Goal: Transaction & Acquisition: Purchase product/service

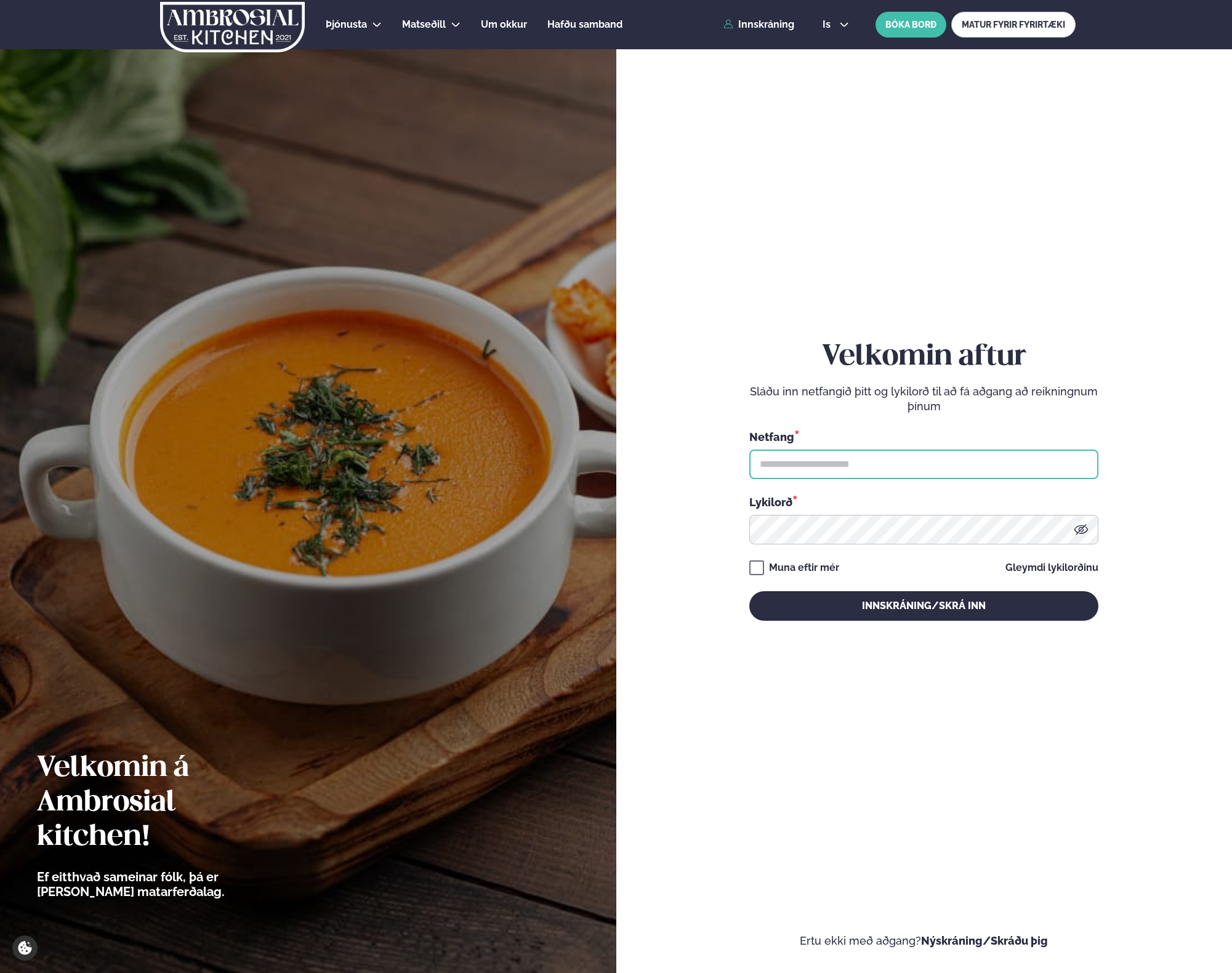
click at [800, 471] on input "text" at bounding box center [924, 464] width 349 height 30
type input "**********"
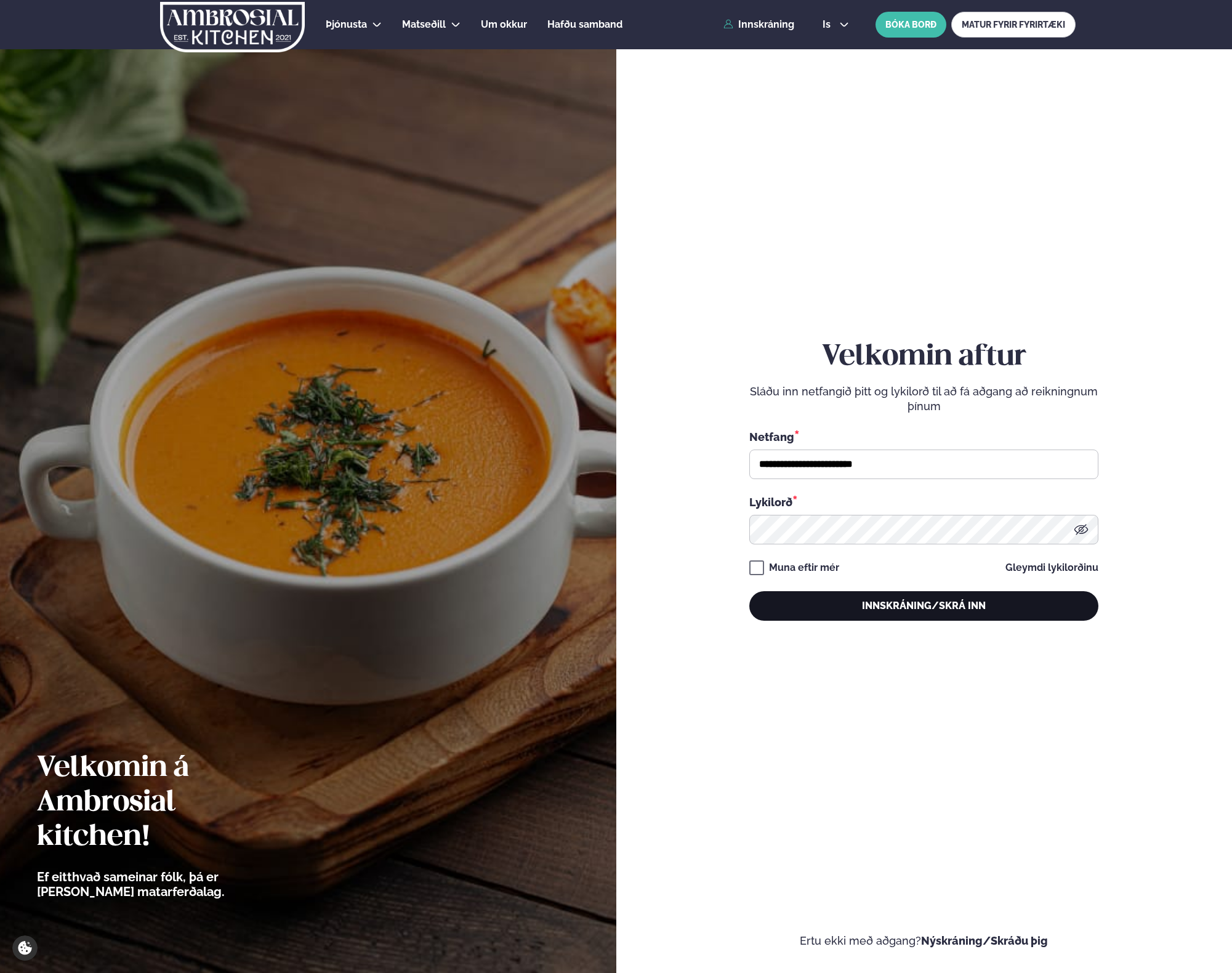
click at [803, 614] on button "Innskráning/Skrá inn" at bounding box center [924, 606] width 349 height 30
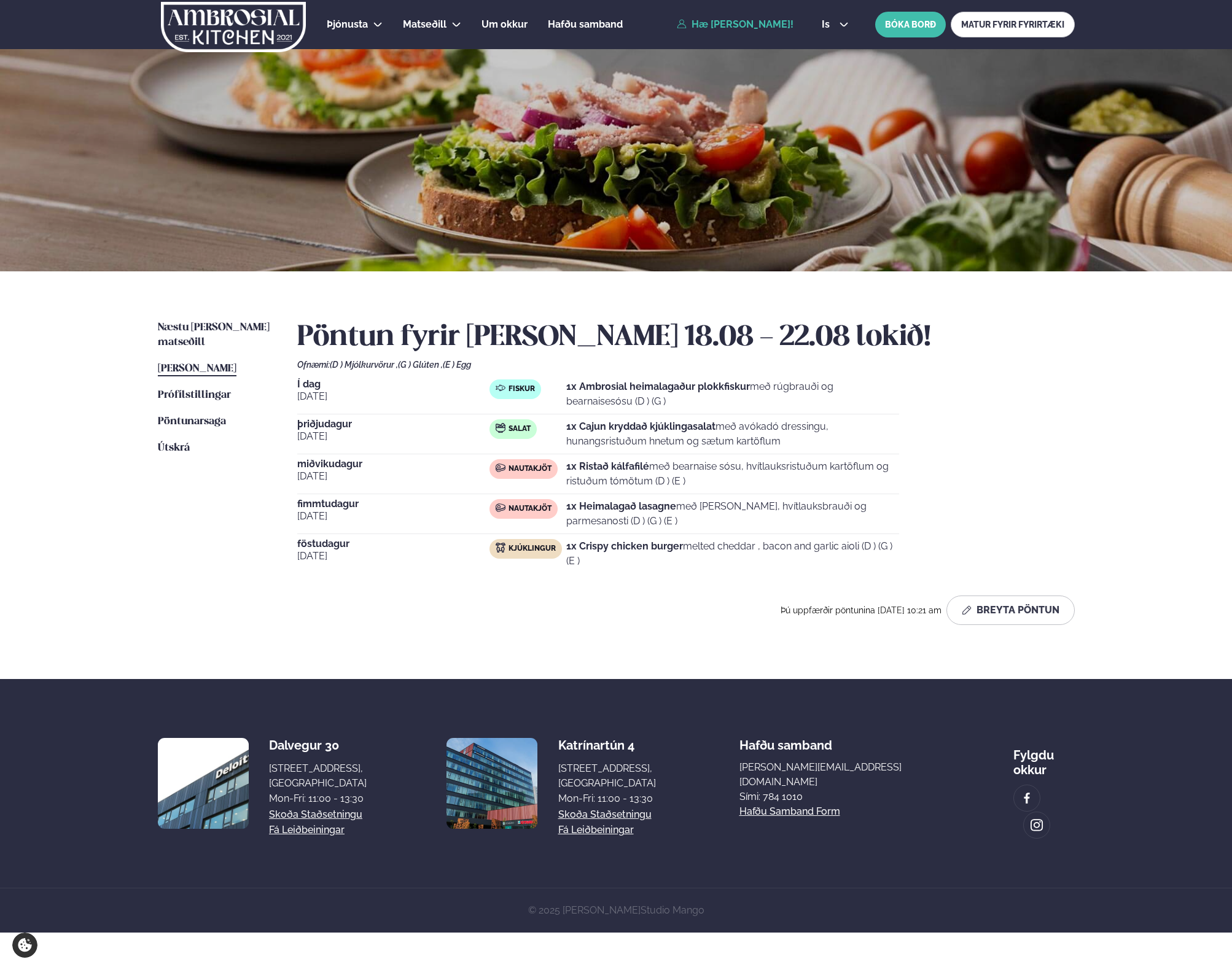
click at [661, 400] on p "1x Ambrosial heimalagaður plokkfiskur með rúgbrauði og bearnaisesósu (D ) (G )" at bounding box center [733, 394] width 333 height 30
drag, startPoint x: 661, startPoint y: 400, endPoint x: 661, endPoint y: 381, distance: 19.0
click at [661, 381] on p "1x Ambrosial heimalagaður plokkfiskur með rúgbrauði og bearnaisesósu (D ) (G )" at bounding box center [733, 394] width 333 height 30
click at [661, 381] on strong "1x Ambrosial heimalagaður plokkfiskur" at bounding box center [658, 386] width 184 height 12
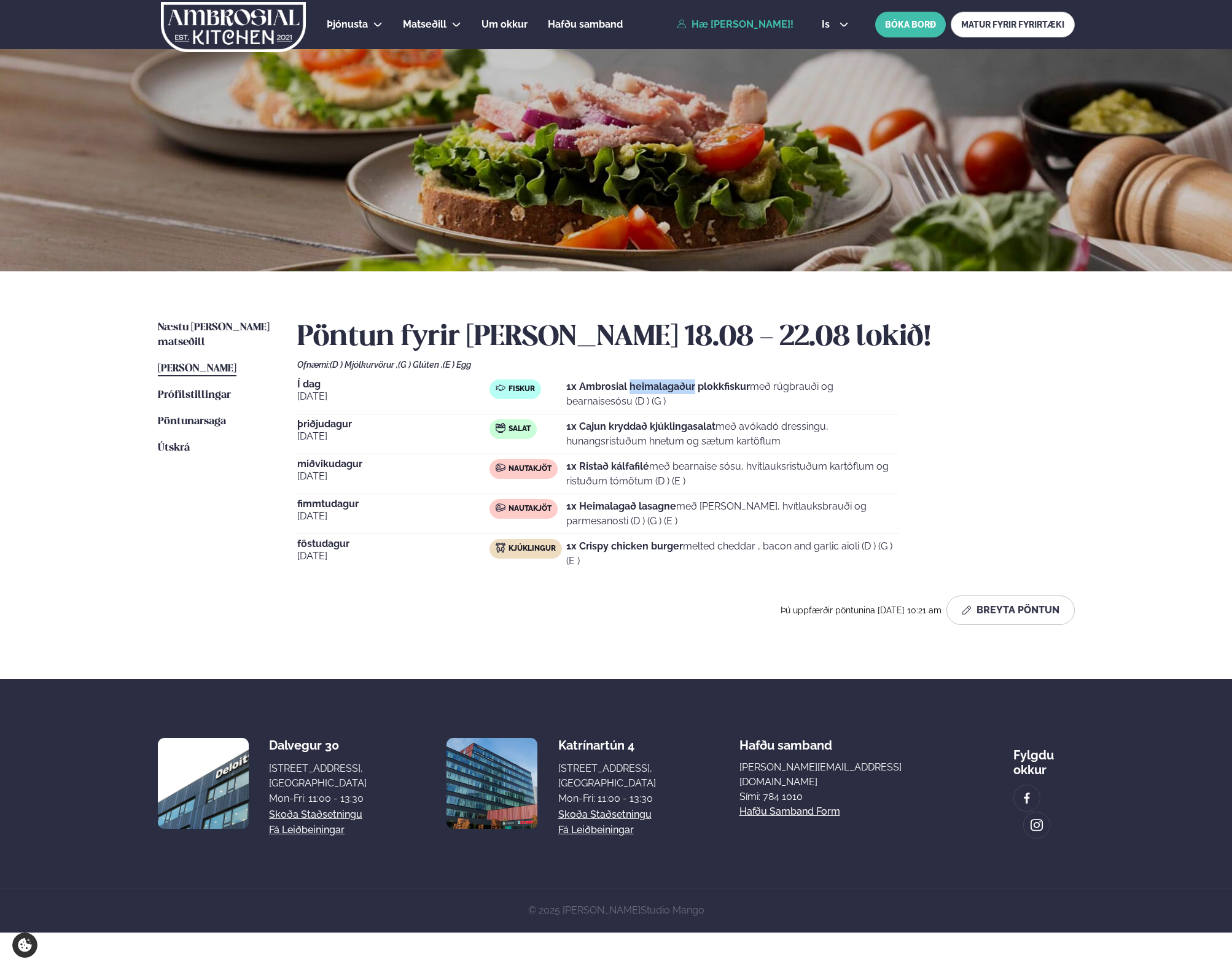
click at [661, 381] on strong "1x Ambrosial heimalagaður plokkfiskur" at bounding box center [658, 386] width 184 height 12
drag, startPoint x: 661, startPoint y: 381, endPoint x: 661, endPoint y: 392, distance: 11.0
click at [661, 392] on p "1x Ambrosial heimalagaður plokkfiskur með rúgbrauði og bearnaisesósu (D ) (G )" at bounding box center [733, 394] width 333 height 30
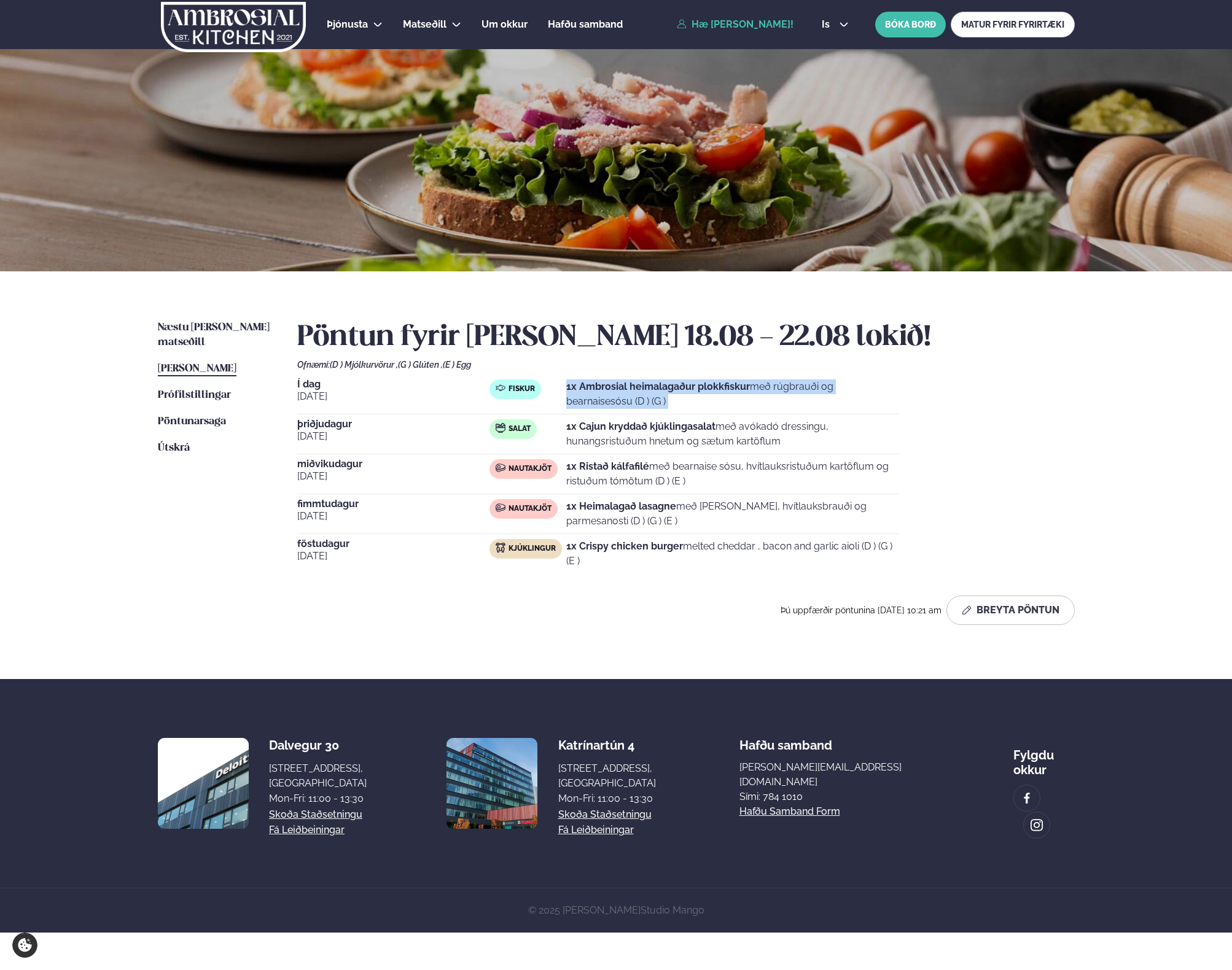
drag, startPoint x: 661, startPoint y: 392, endPoint x: 661, endPoint y: 409, distance: 17.0
click at [661, 409] on div "Í dag [DATE] Fiskur 1x Ambrosial heimalagaður plokkfiskur með rúgbrauði og bear…" at bounding box center [598, 397] width 602 height 35
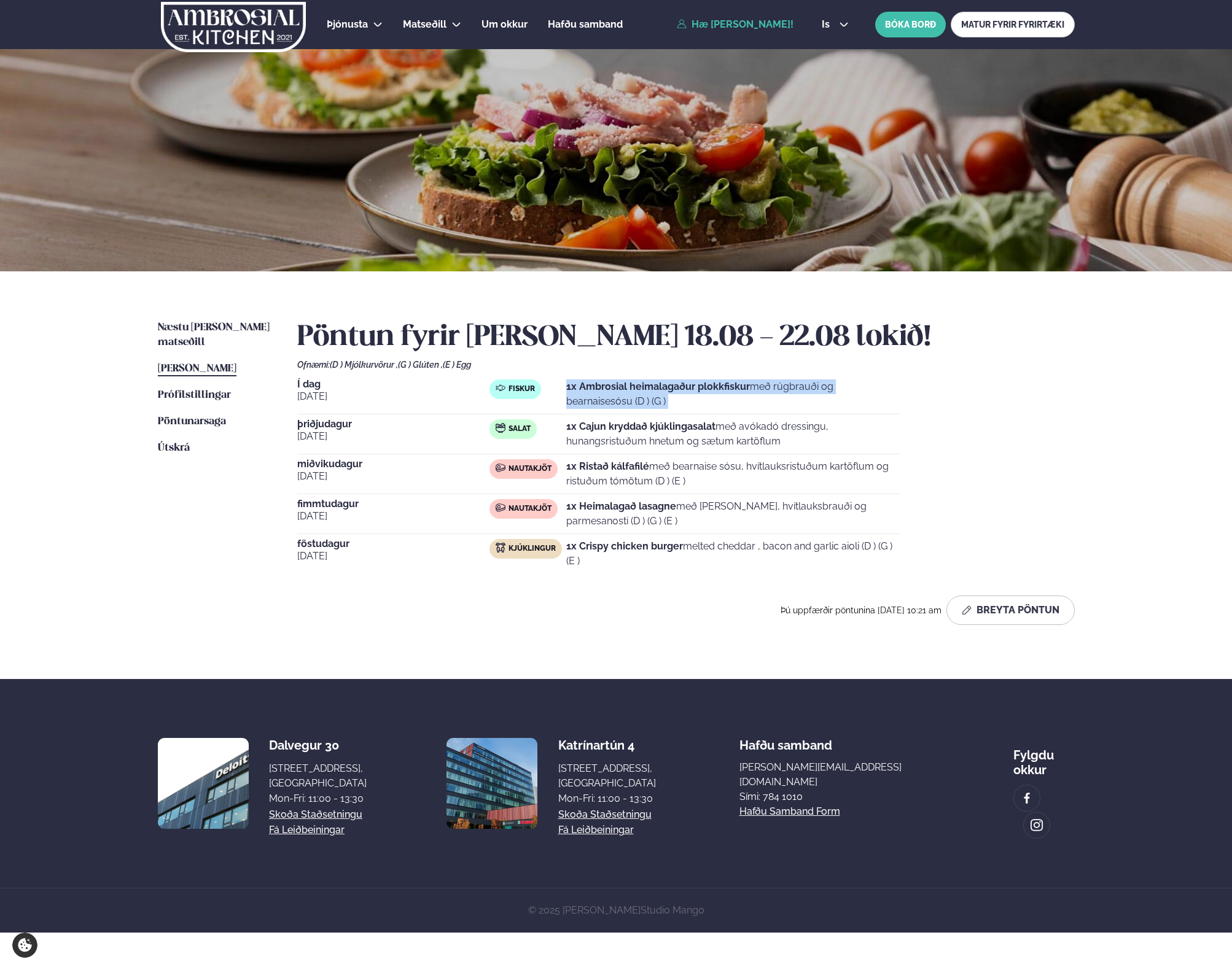
click at [661, 409] on div "Í dag [DATE] Fiskur 1x Ambrosial heimalagaður plokkfiskur með rúgbrauði og bear…" at bounding box center [598, 397] width 602 height 35
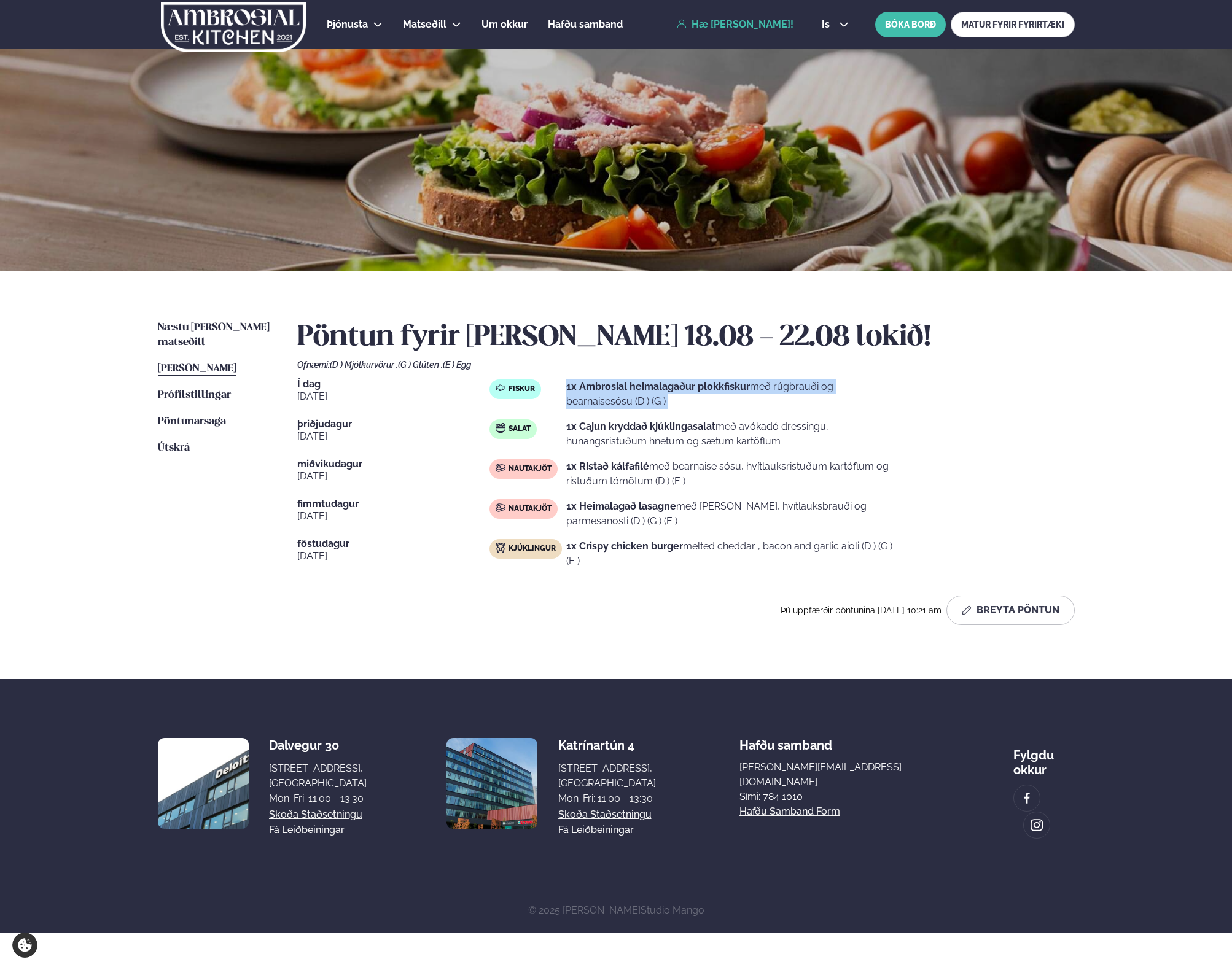
drag, startPoint x: 661, startPoint y: 409, endPoint x: 661, endPoint y: 391, distance: 18.0
click at [661, 391] on div "Í dag [DATE] Fiskur 1x Ambrosial heimalagaður plokkfiskur með rúgbrauði og bear…" at bounding box center [598, 397] width 602 height 35
click at [661, 391] on strong "1x Ambrosial heimalagaður plokkfiskur" at bounding box center [658, 386] width 184 height 12
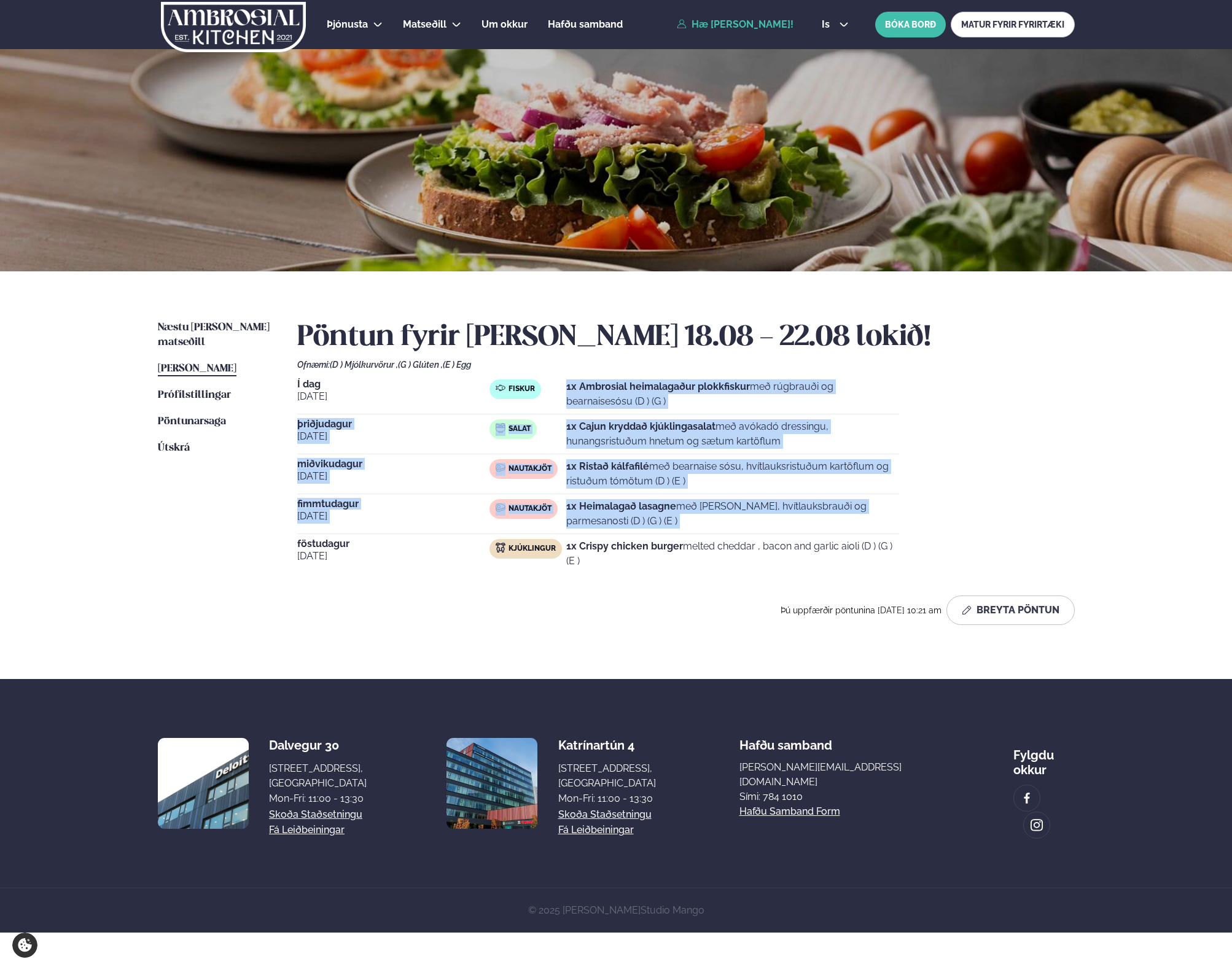
drag, startPoint x: 661, startPoint y: 391, endPoint x: 661, endPoint y: 537, distance: 146.0
click at [661, 536] on div "Í dag [DATE] Fiskur 1x Ambrosial heimalagaður plokkfiskur með rúgbrauði og bear…" at bounding box center [685, 476] width 777 height 194
click at [661, 537] on div "Í dag [DATE] Fiskur 1x Ambrosial heimalagaður plokkfiskur með rúgbrauði og bear…" at bounding box center [685, 476] width 777 height 194
